Goal: Task Accomplishment & Management: Use online tool/utility

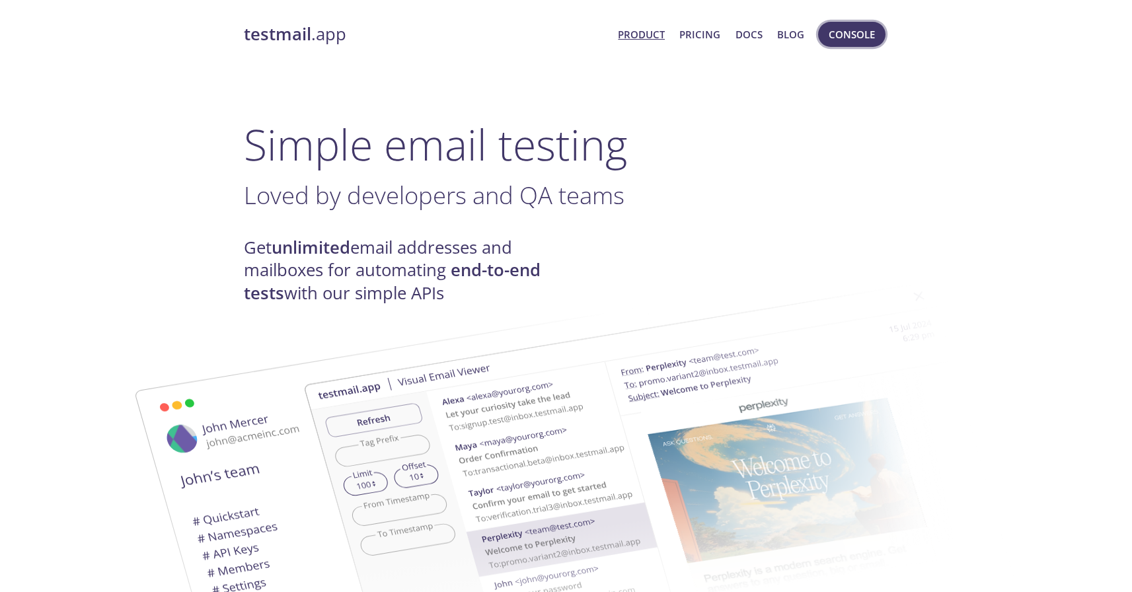
click at [845, 34] on span "Console" at bounding box center [852, 34] width 46 height 17
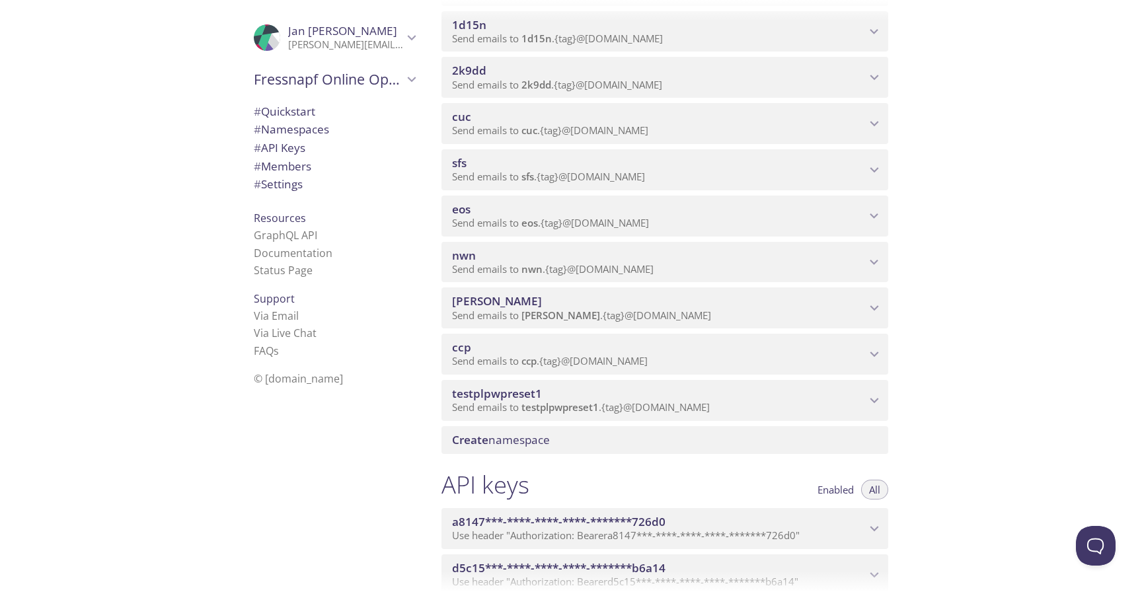
scroll to position [1412, 0]
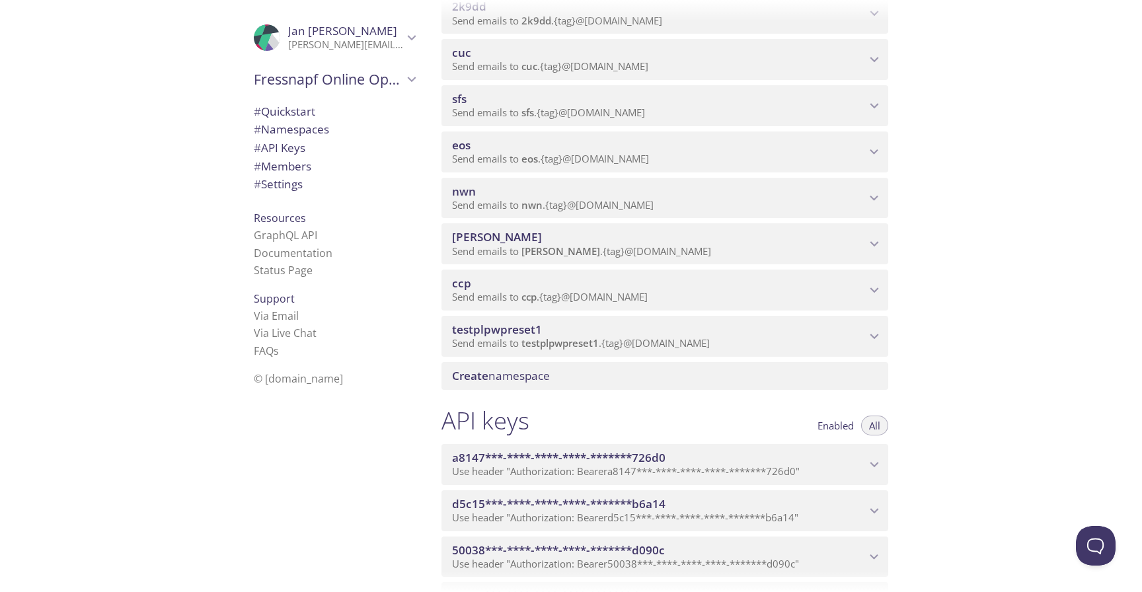
click at [631, 160] on span "Send emails to eos . {tag} @[DOMAIN_NAME]" at bounding box center [550, 158] width 197 height 13
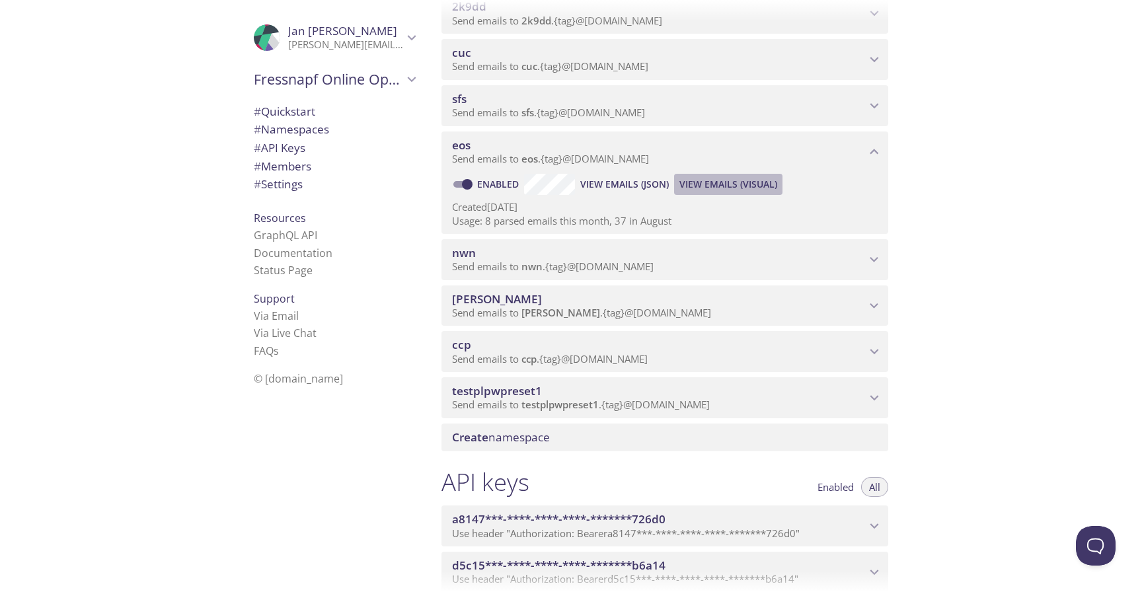
click at [714, 184] on span "View Emails (Visual)" at bounding box center [728, 184] width 98 height 16
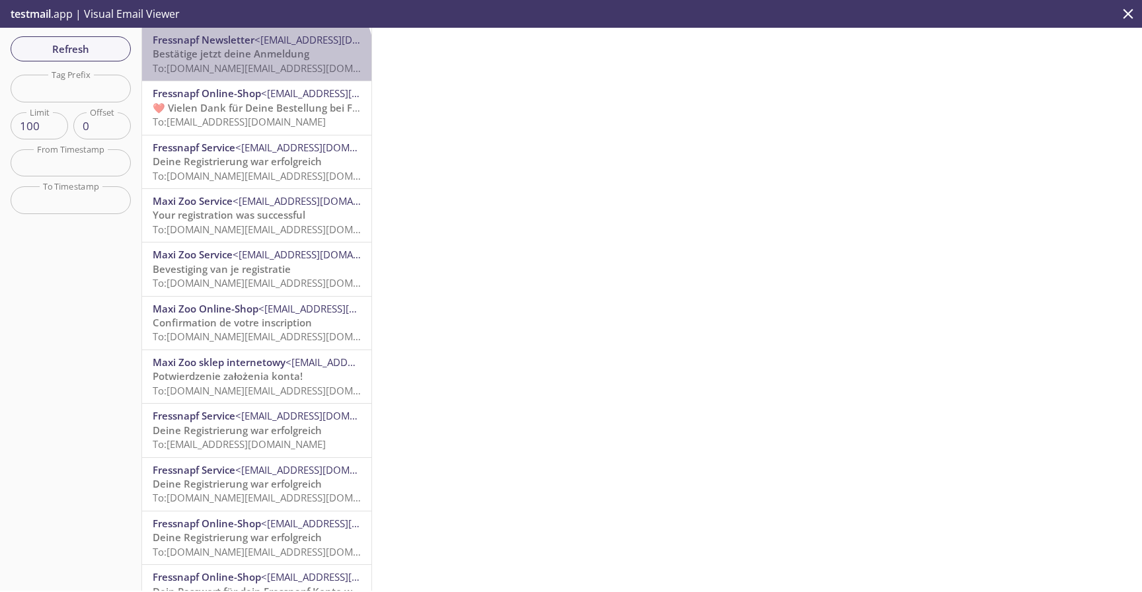
click at [255, 68] on span "To: [DOMAIN_NAME][EMAIL_ADDRESS][DOMAIN_NAME]" at bounding box center [278, 67] width 251 height 13
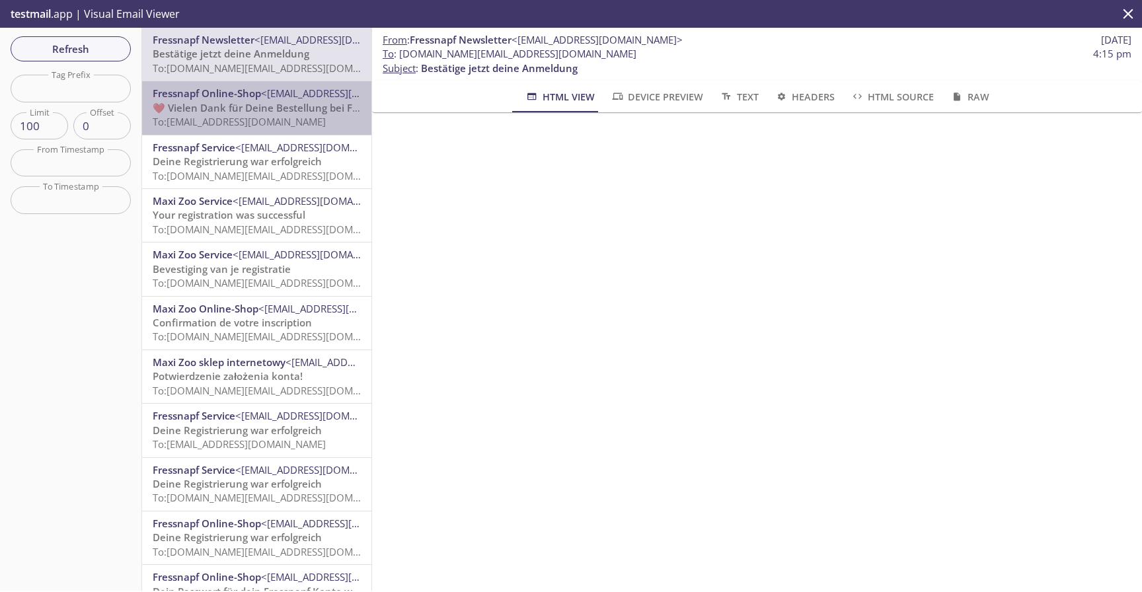
click at [261, 116] on span "To: [EMAIL_ADDRESS][DOMAIN_NAME]" at bounding box center [239, 121] width 173 height 13
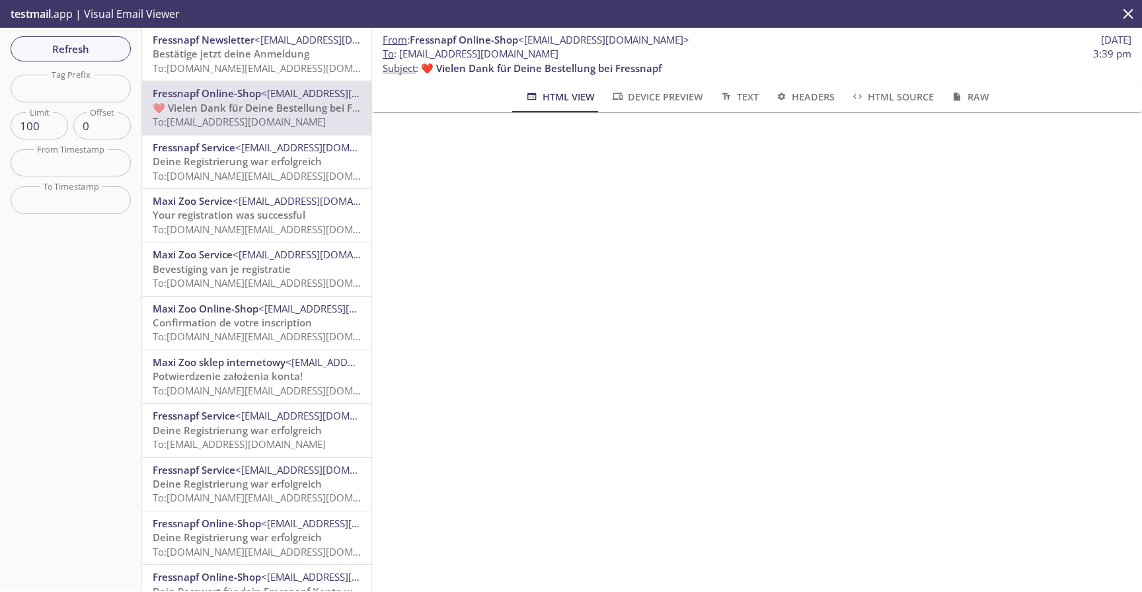
click at [283, 67] on span "To: [DOMAIN_NAME][EMAIL_ADDRESS][DOMAIN_NAME]" at bounding box center [278, 67] width 251 height 13
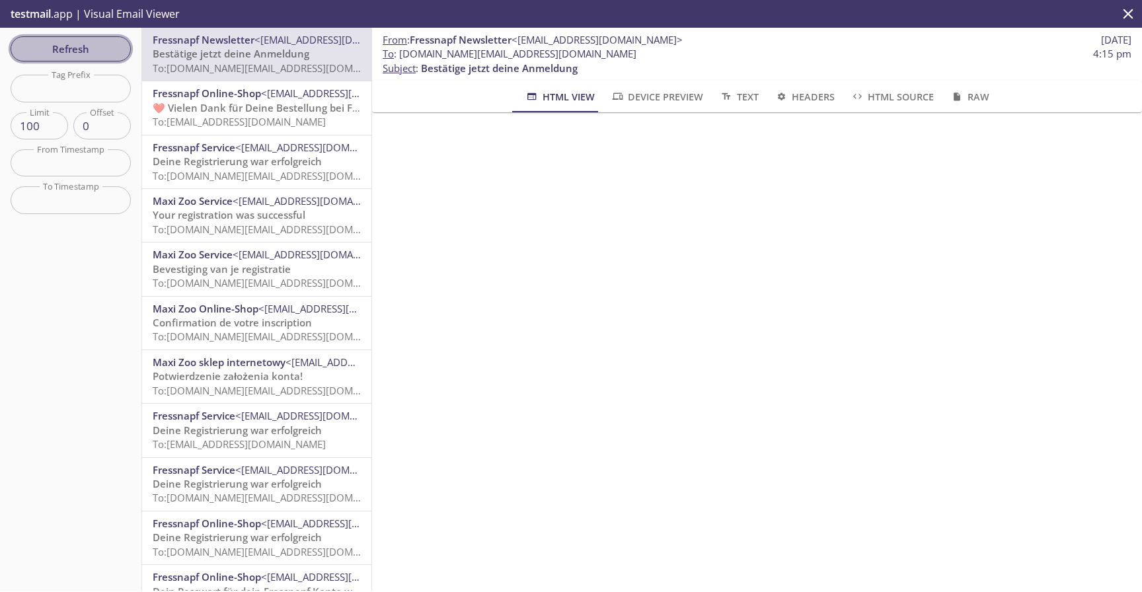
click at [73, 48] on span "Refresh" at bounding box center [70, 48] width 99 height 17
